Goal: Transaction & Acquisition: Purchase product/service

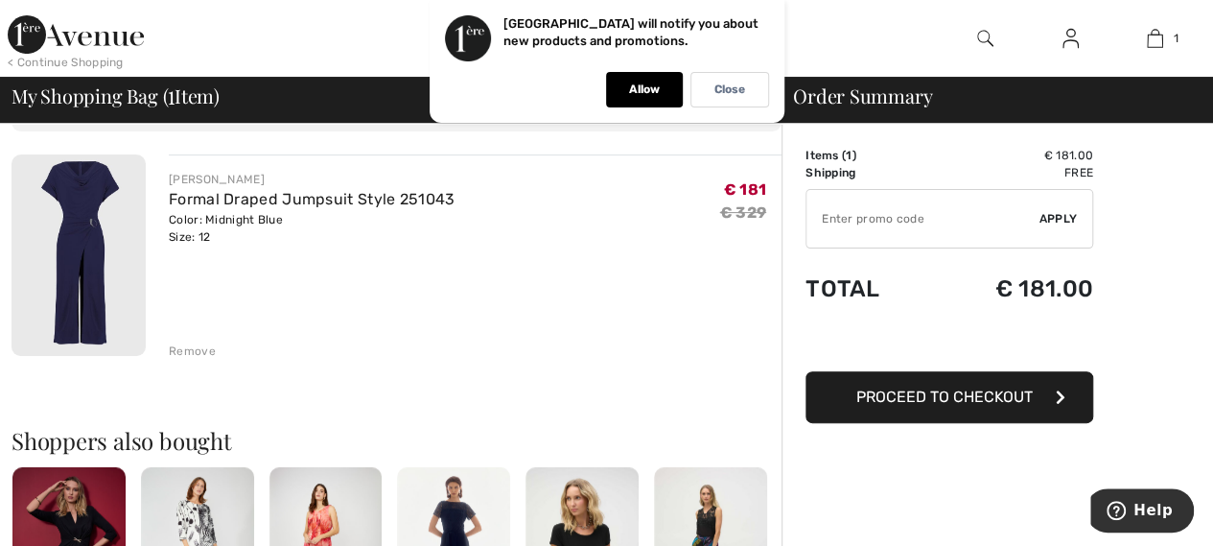
scroll to position [96, 0]
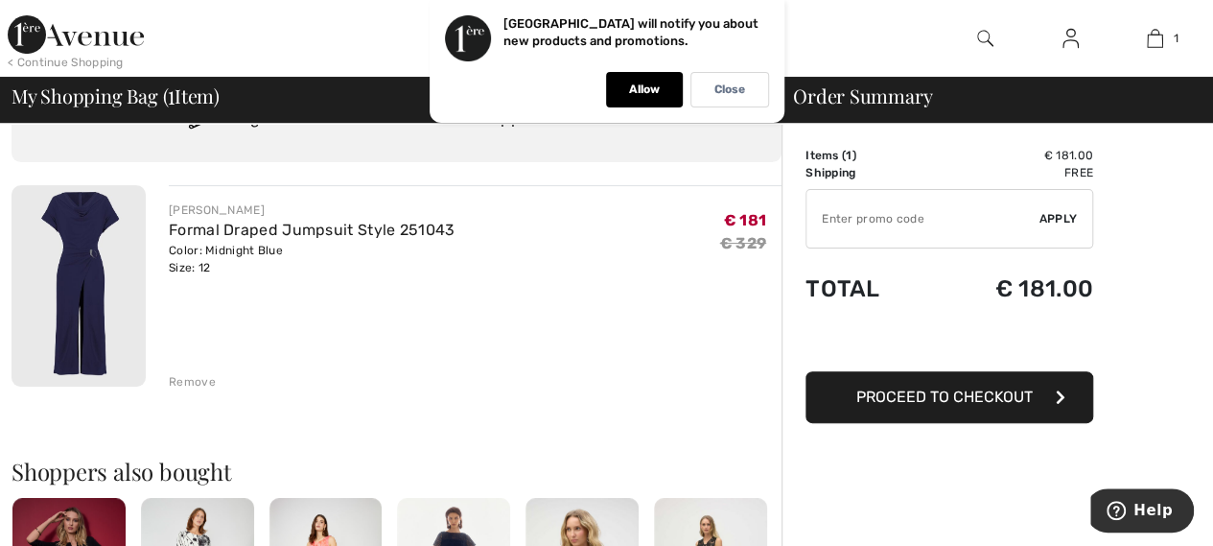
click at [920, 396] on span "Proceed to Checkout" at bounding box center [944, 396] width 176 height 18
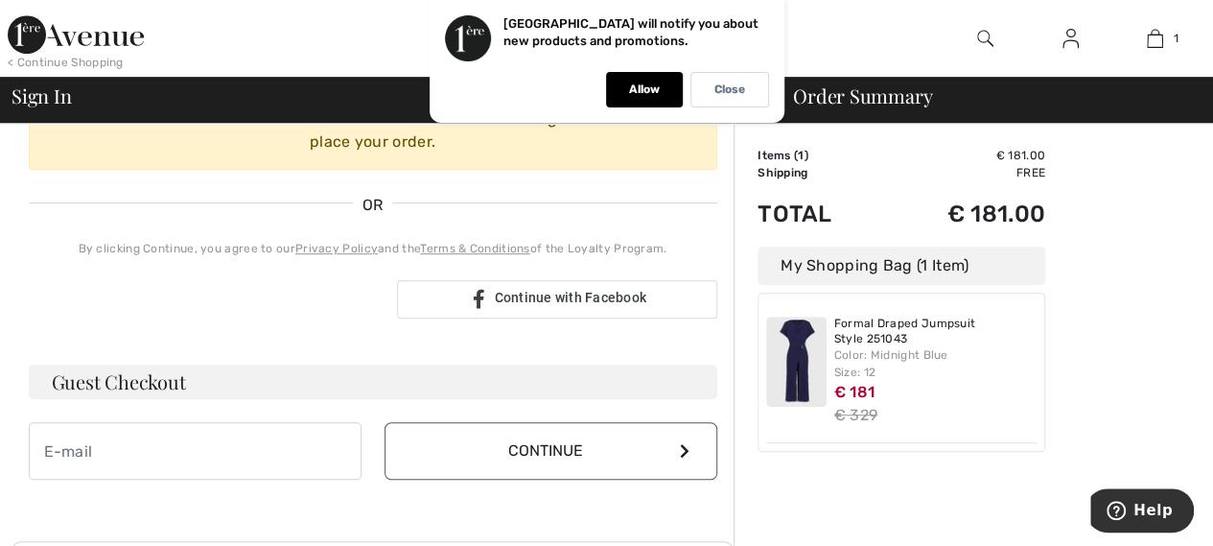
scroll to position [575, 0]
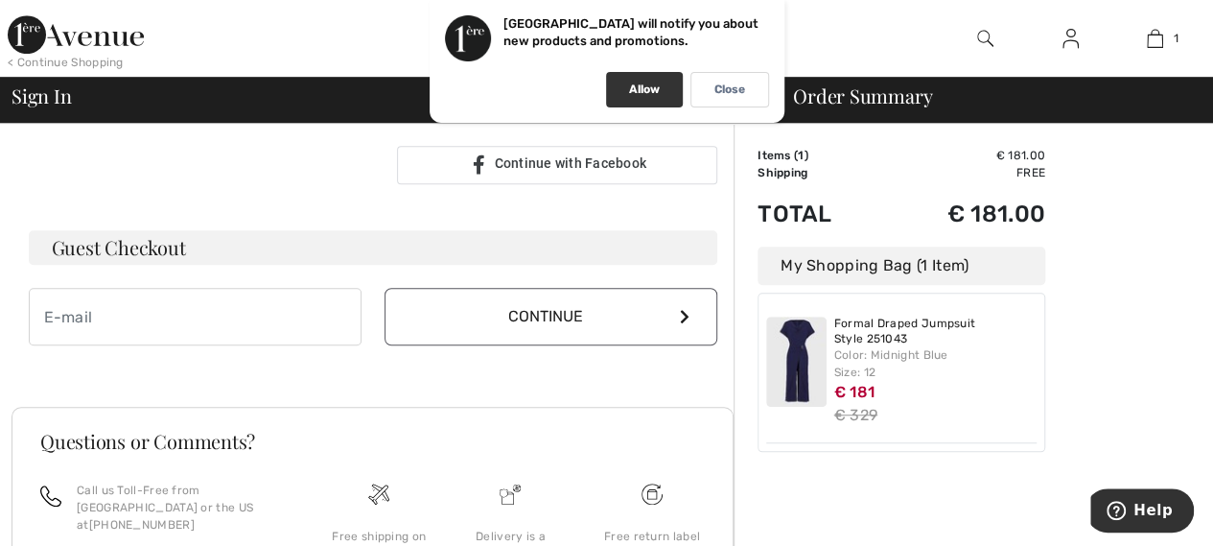
type input "arcange@i2000net.it"
click at [647, 91] on p "Allow" at bounding box center [644, 89] width 31 height 14
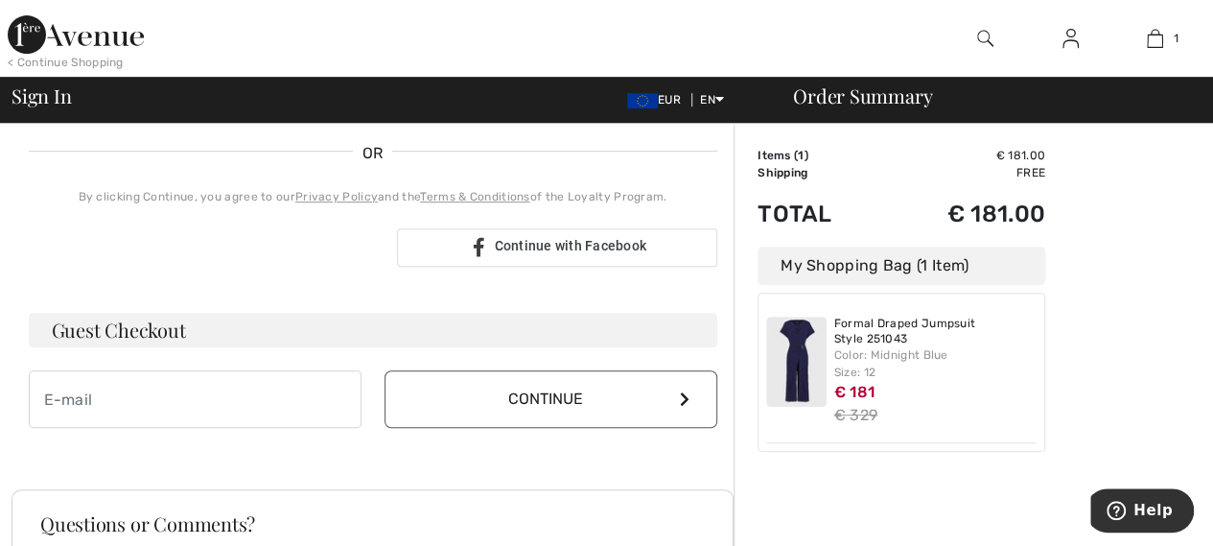
scroll to position [403, 0]
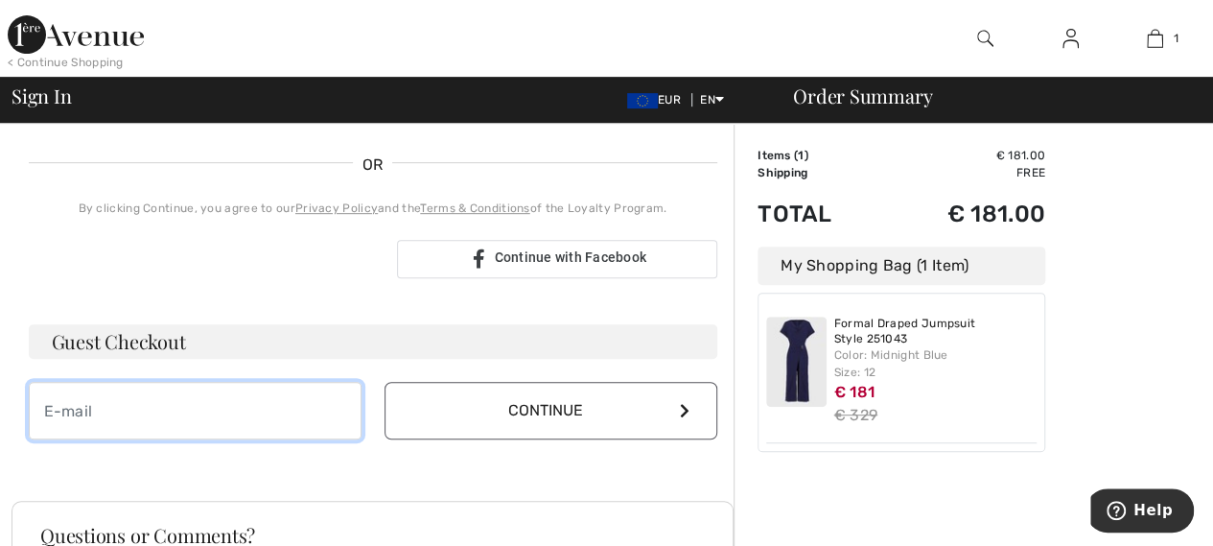
click at [209, 407] on input "email" at bounding box center [195, 411] width 333 height 58
click at [173, 402] on input "email" at bounding box center [195, 411] width 333 height 58
type input "arcange@i2000net.it"
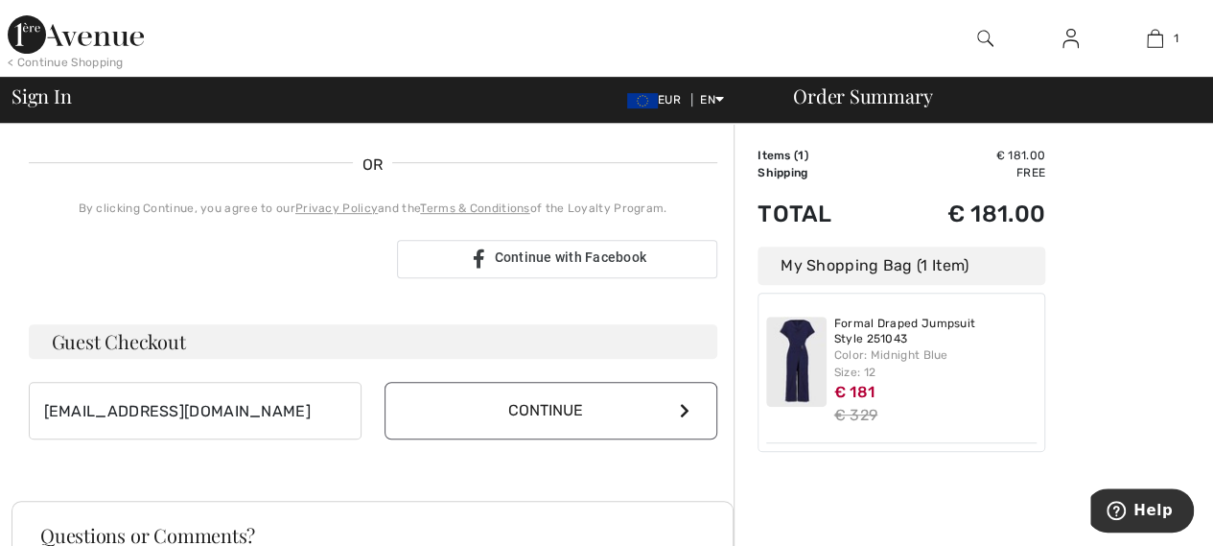
click at [543, 415] on button "Continue" at bounding box center [550, 411] width 333 height 58
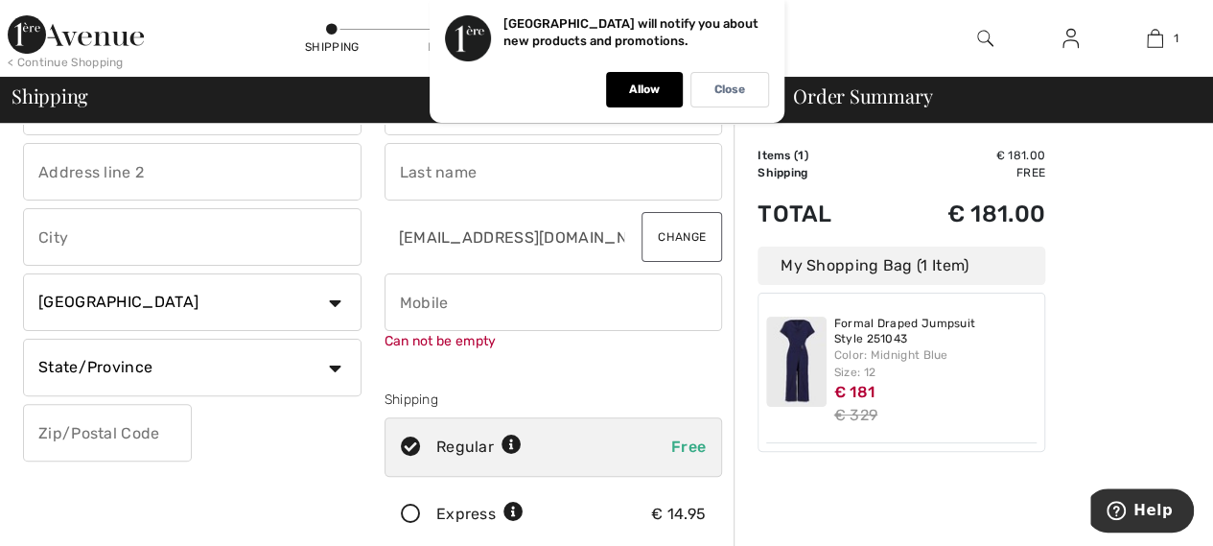
scroll to position [288, 0]
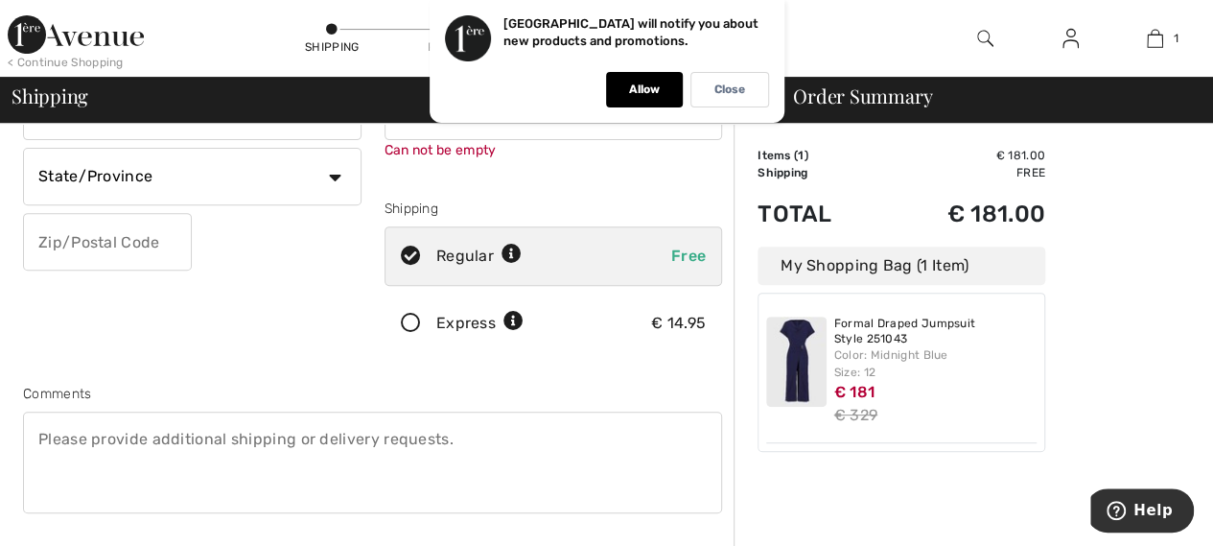
click at [610, 262] on div "Regular Free" at bounding box center [553, 255] width 338 height 59
radio input "true"
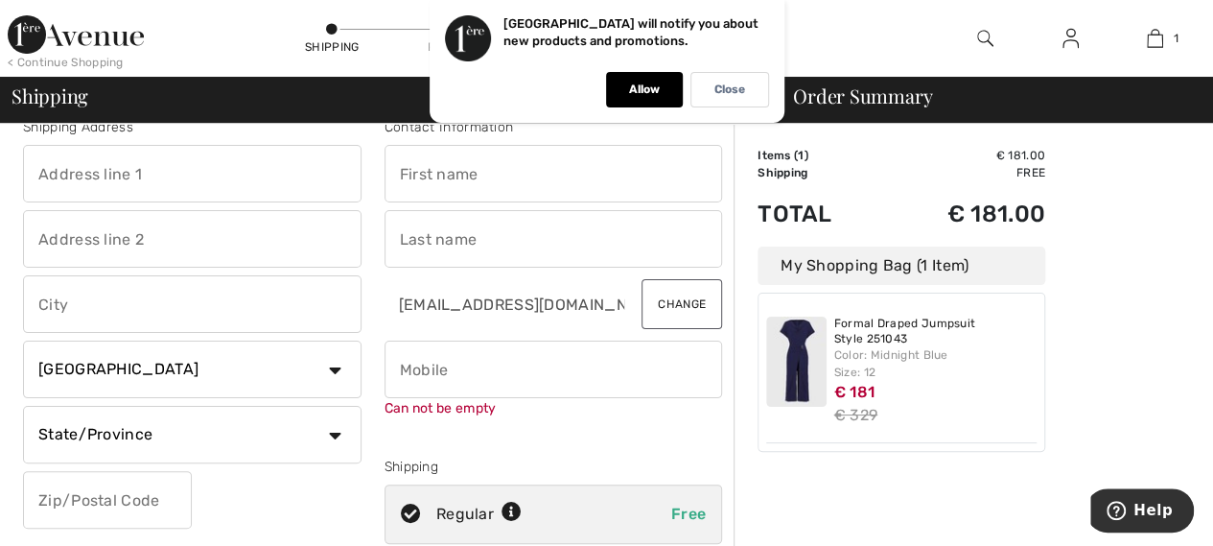
scroll to position [0, 0]
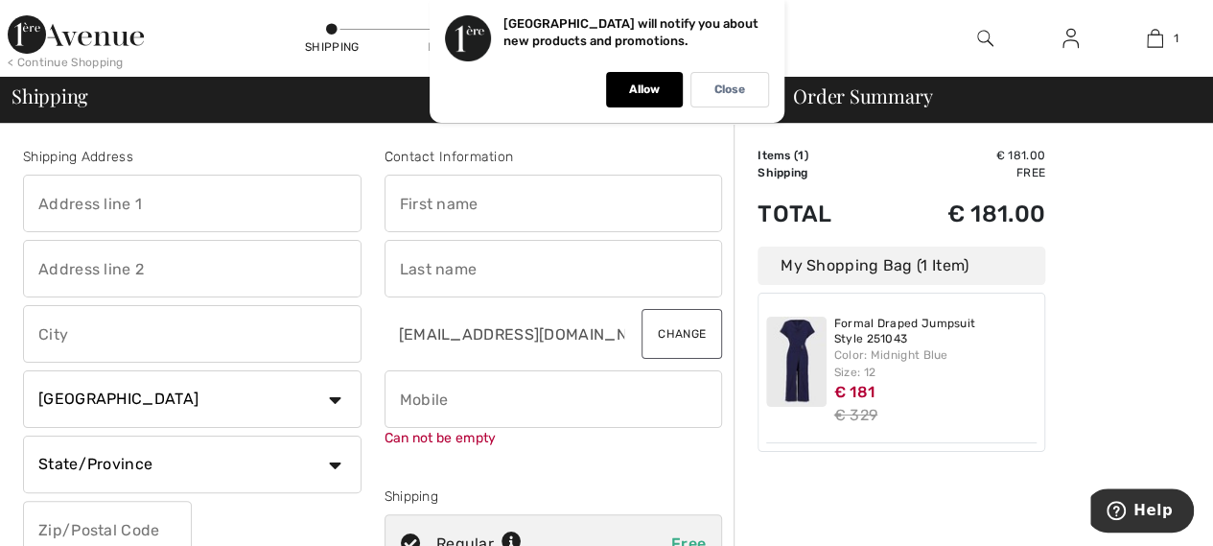
click at [94, 208] on input "text" at bounding box center [192, 203] width 338 height 58
type input "Via Giuseppe silvestri silva 2"
type input "Palmi"
select select "IT"
type input "89015"
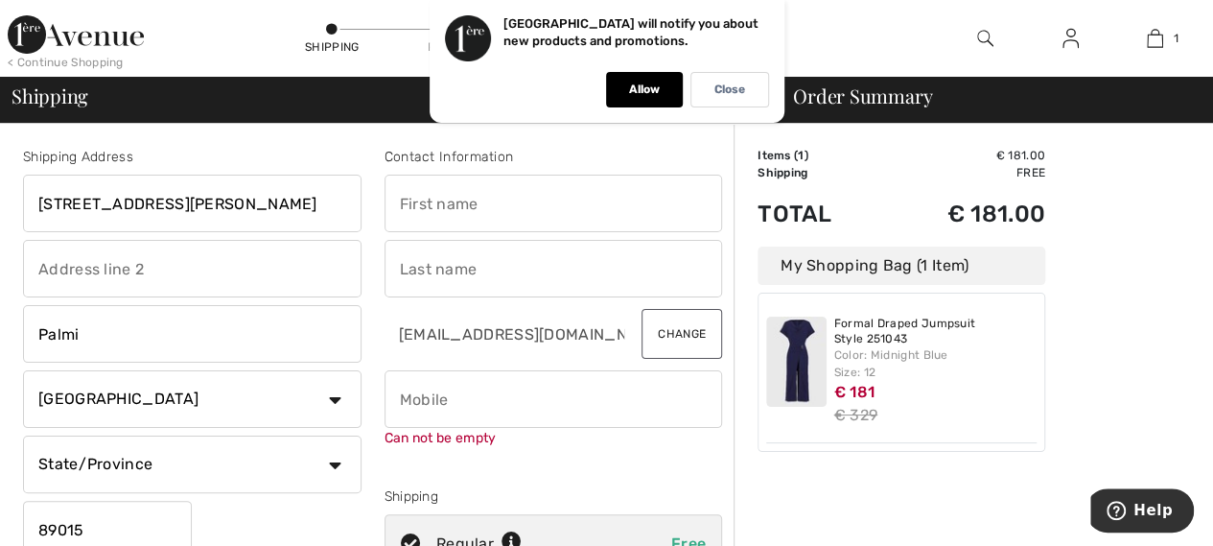
type input "Arcangela"
type input "Ferraro"
type input "3477847294"
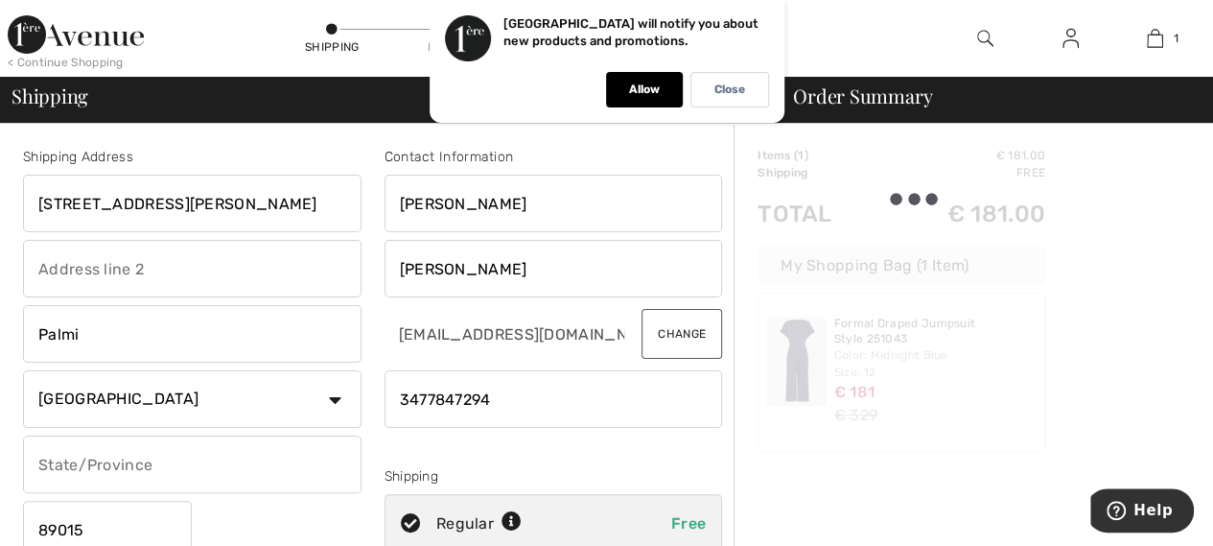
type input "frrrng70a55i600l"
